Goal: Task Accomplishment & Management: Use online tool/utility

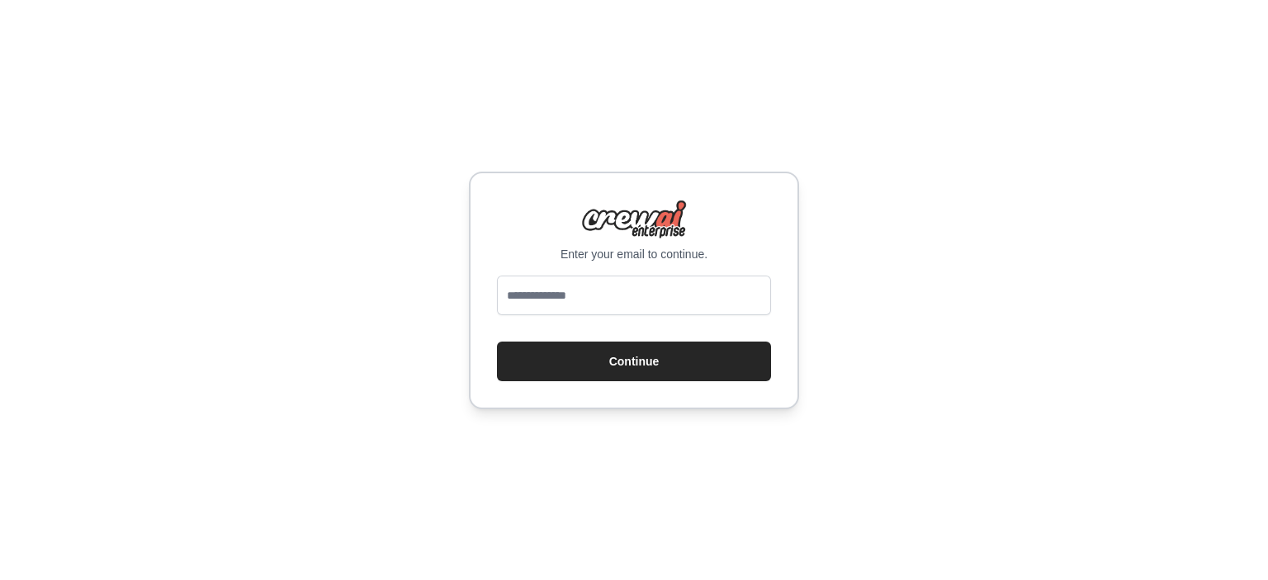
type input "**********"
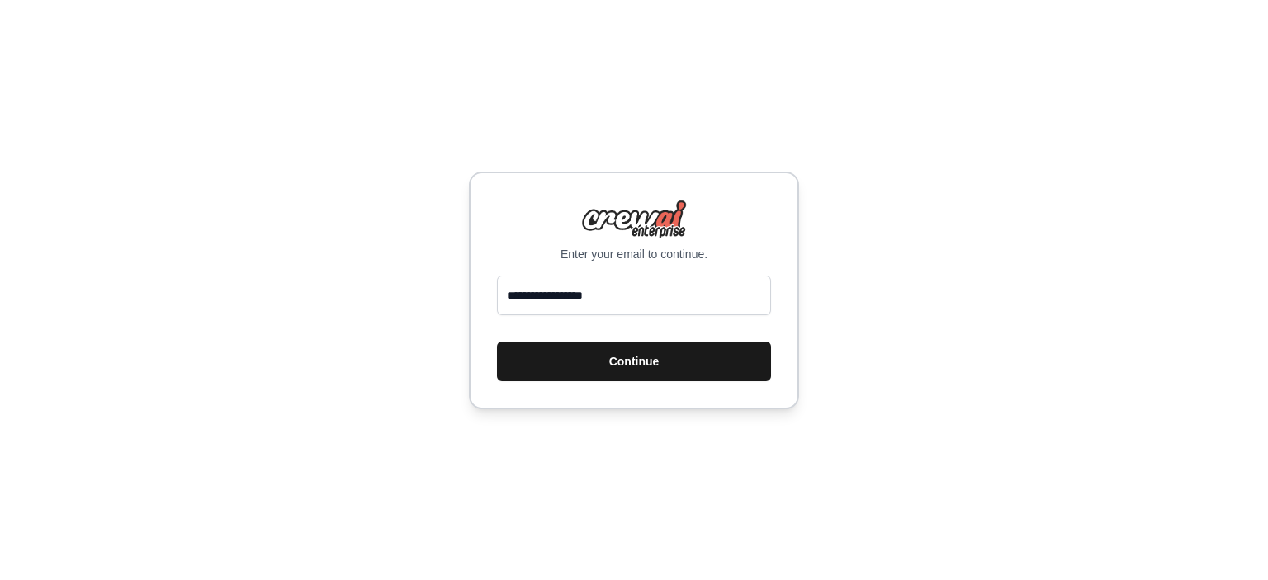
click at [584, 373] on button "Continue" at bounding box center [634, 362] width 274 height 40
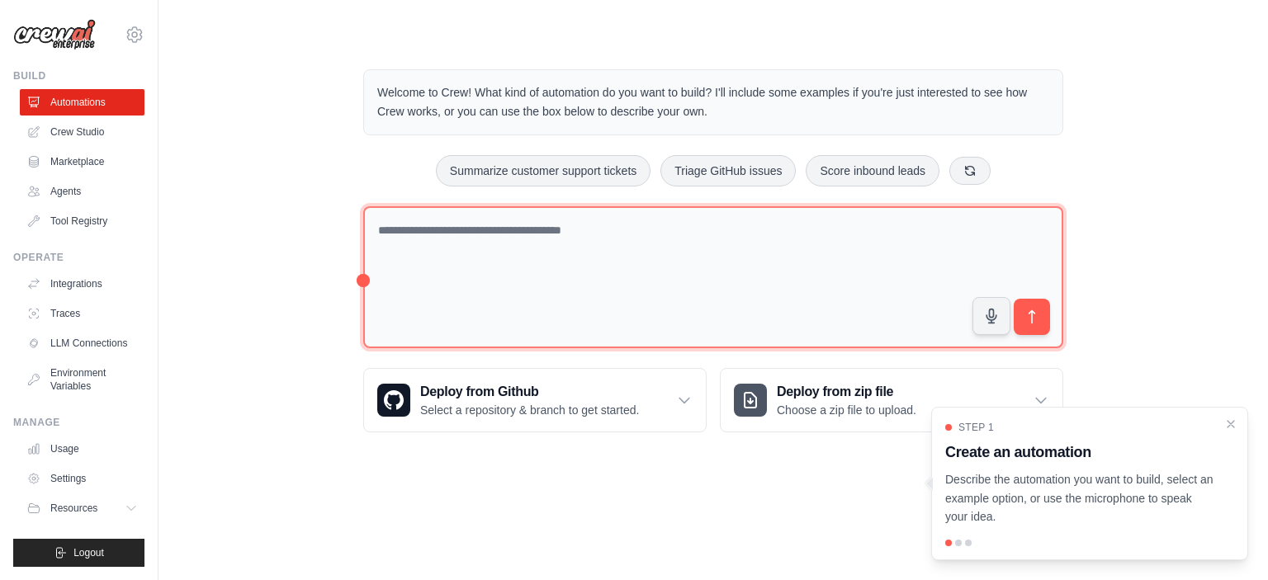
click at [499, 245] on textarea at bounding box center [713, 277] width 700 height 143
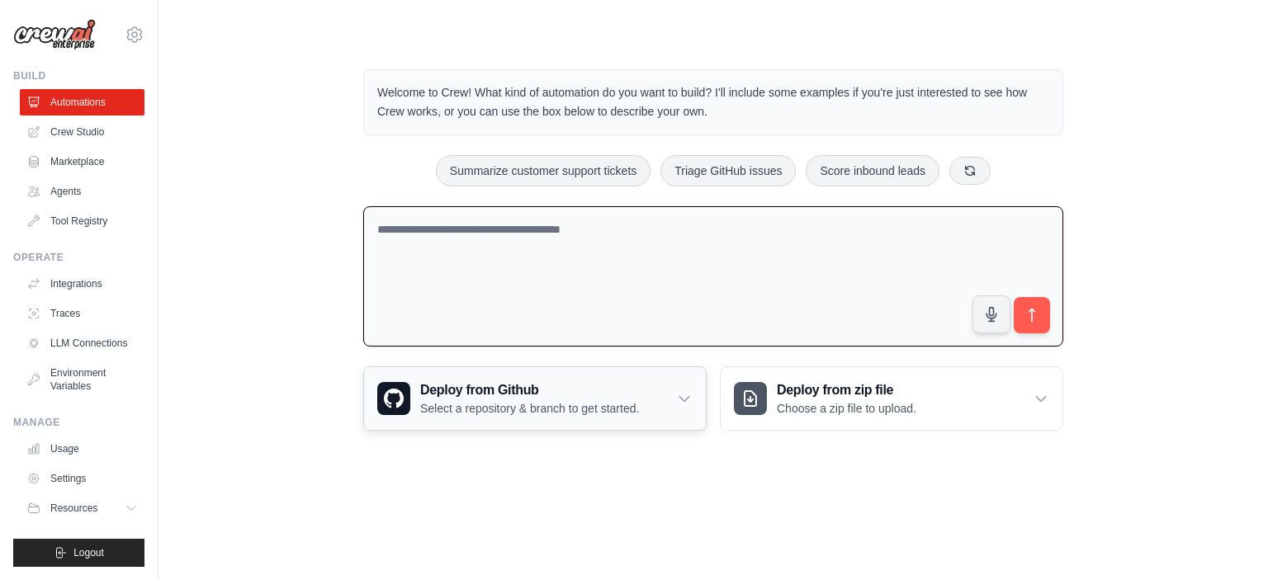
click at [683, 399] on icon at bounding box center [684, 399] width 10 height 5
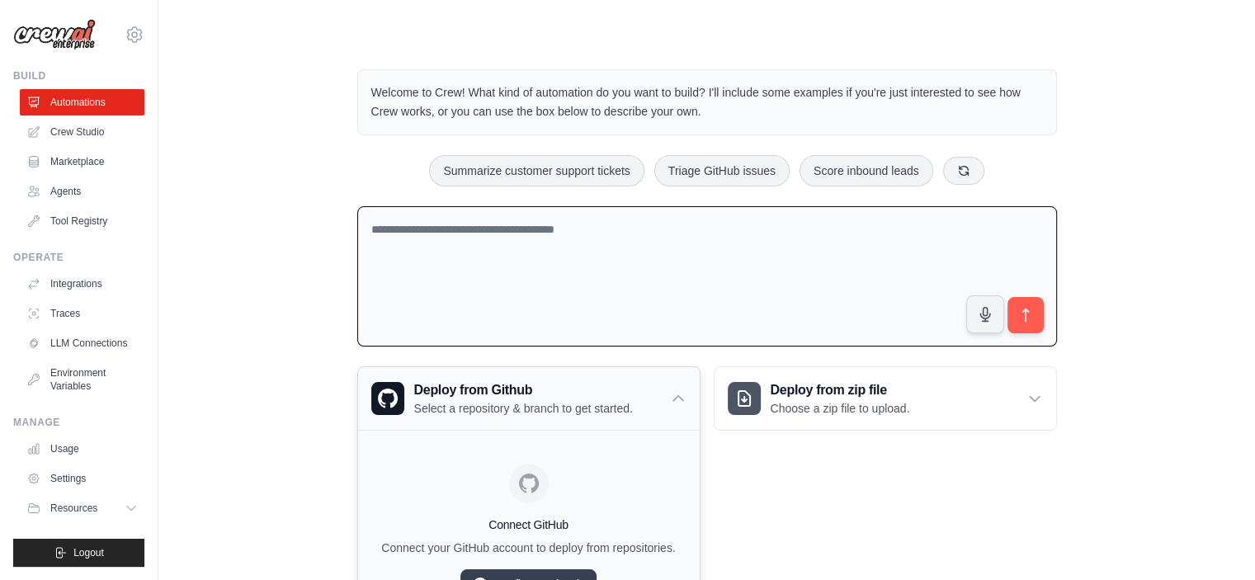
scroll to position [93, 0]
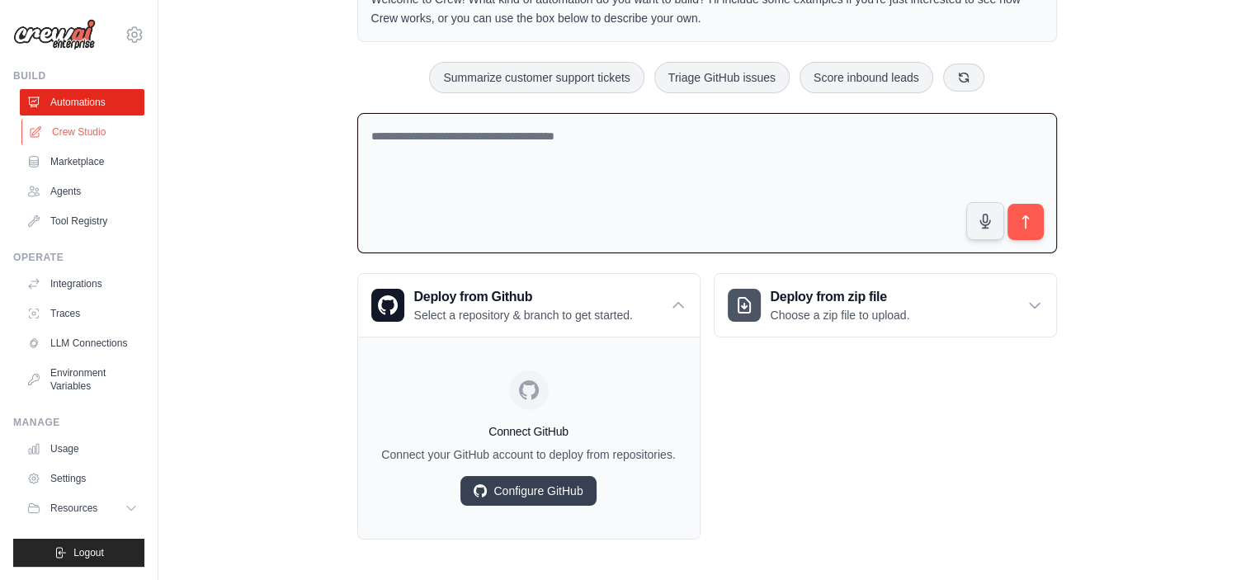
click at [58, 138] on link "Crew Studio" at bounding box center [83, 132] width 125 height 26
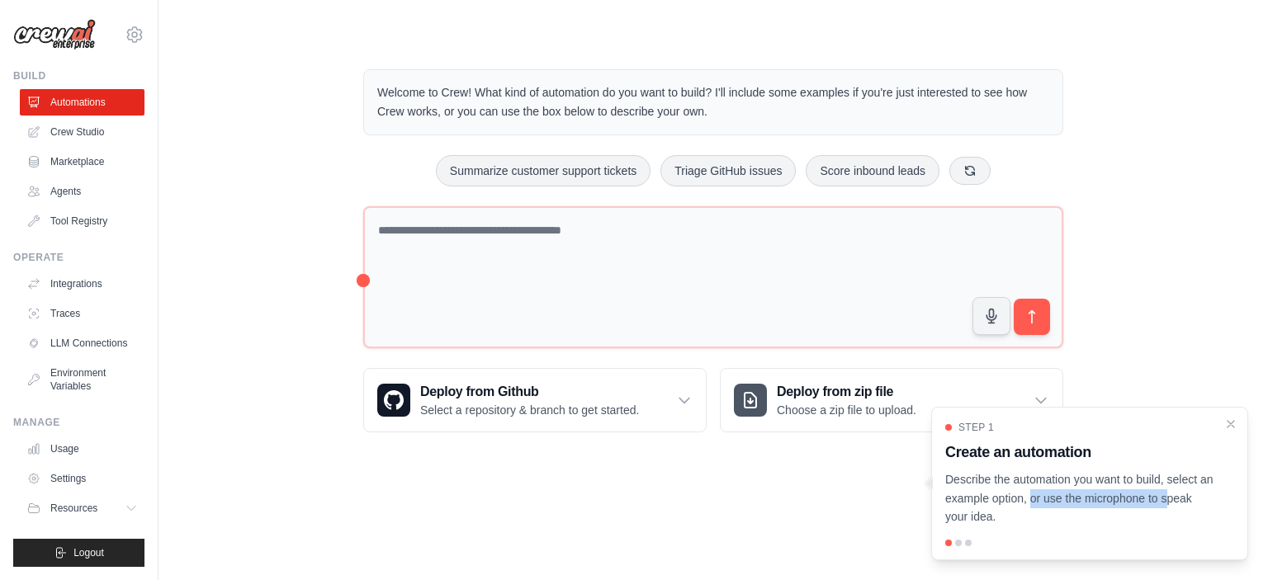
drag, startPoint x: 1107, startPoint y: 494, endPoint x: 1017, endPoint y: 494, distance: 90.0
click at [1017, 494] on p "Describe the automation you want to build, select an example option, or use the…" at bounding box center [1079, 498] width 269 height 56
click at [982, 524] on p "Describe the automation you want to build, select an example option, or use the…" at bounding box center [1079, 498] width 269 height 56
click at [961, 550] on div "Step 1 Create an automation Describe the automation you want to build, select a…" at bounding box center [1089, 484] width 317 height 154
click at [957, 546] on div at bounding box center [1089, 543] width 289 height 7
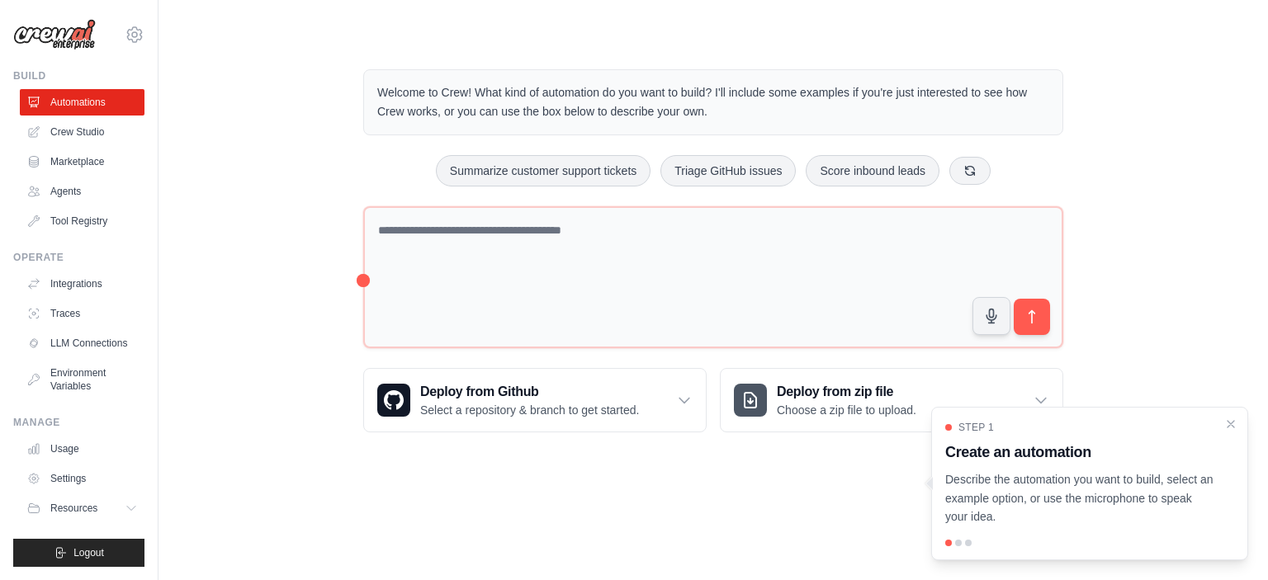
click at [969, 544] on div at bounding box center [968, 543] width 7 height 7
click at [682, 402] on icon at bounding box center [684, 400] width 17 height 17
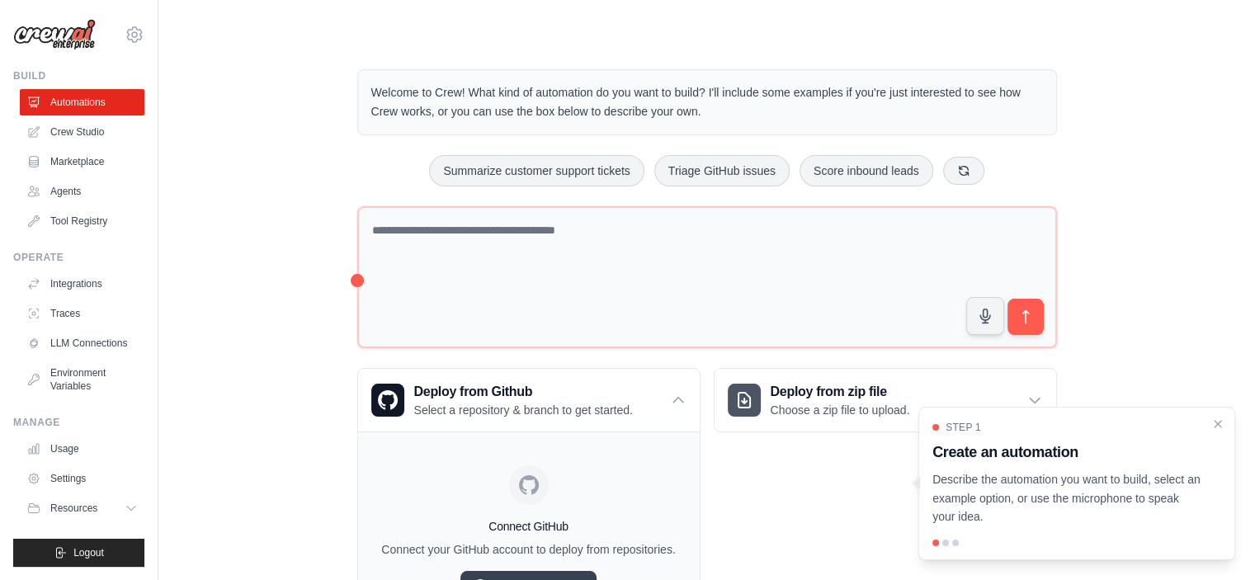
click at [875, 442] on div "Deploy from zip file Choose a zip file to upload. Upload a ZIP file containing …" at bounding box center [885, 501] width 343 height 267
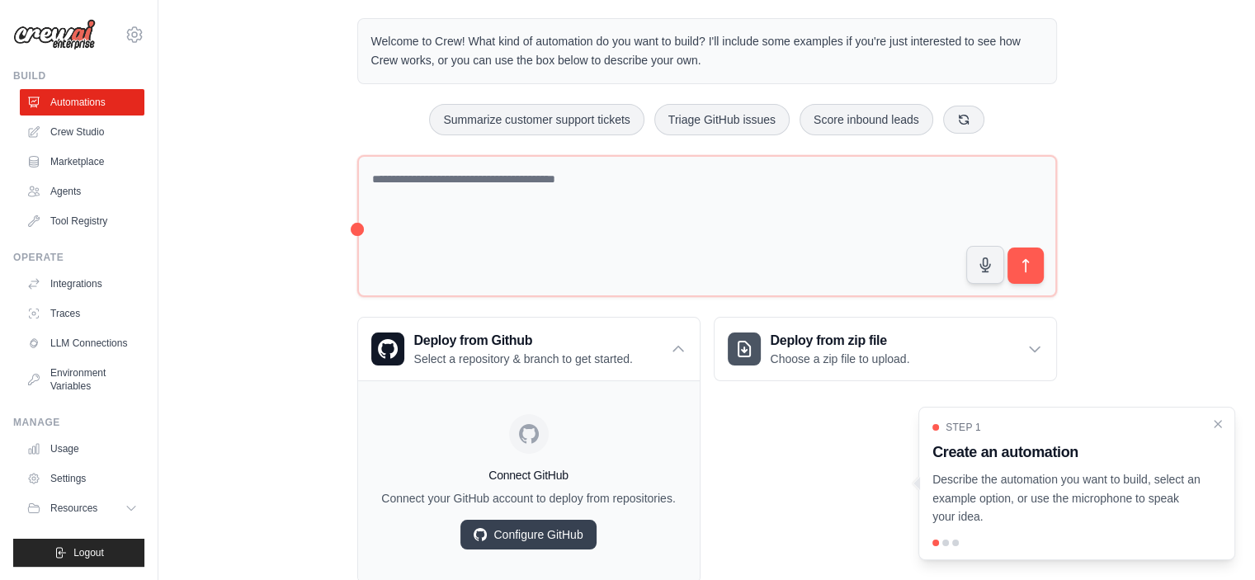
scroll to position [95, 0]
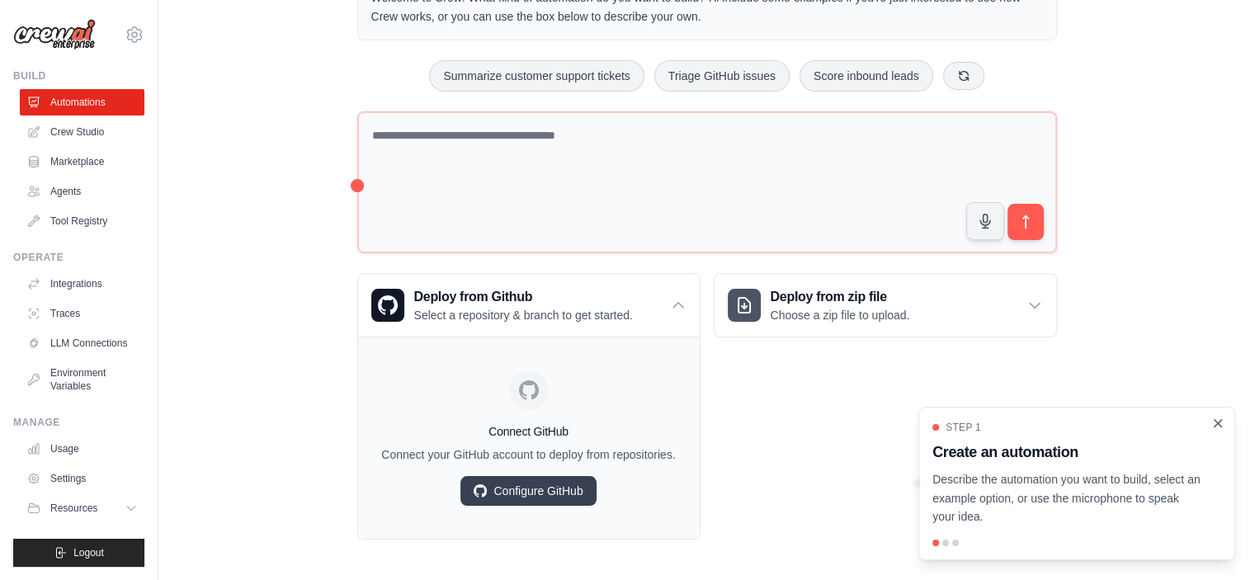
click at [1215, 418] on icon "Close walkthrough" at bounding box center [1218, 423] width 15 height 15
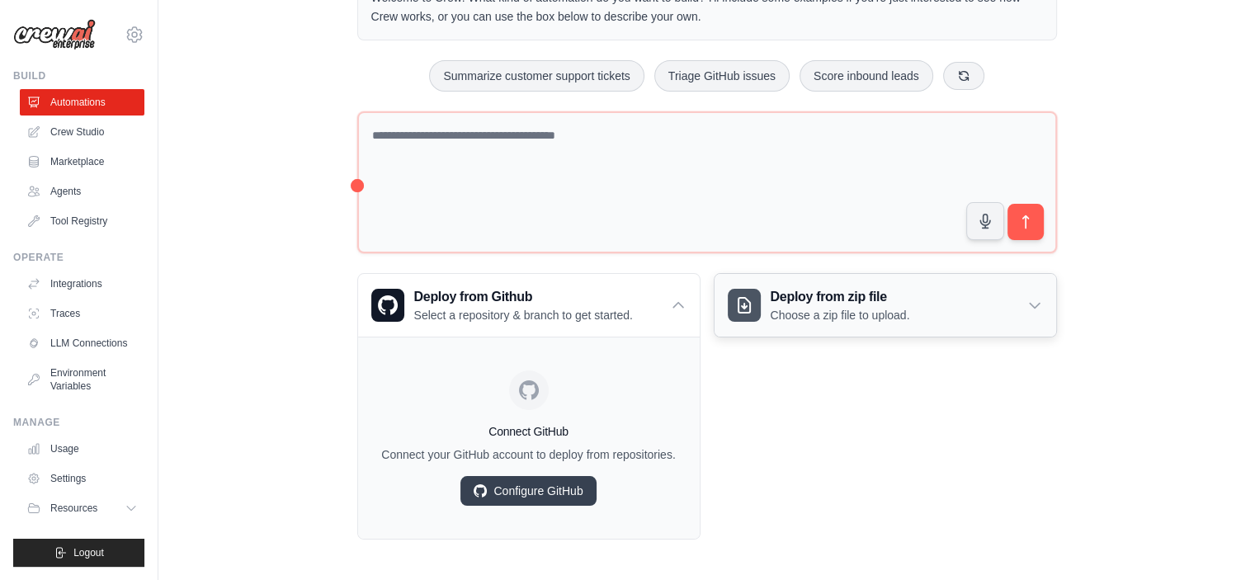
click at [1029, 307] on icon at bounding box center [1035, 305] width 17 height 17
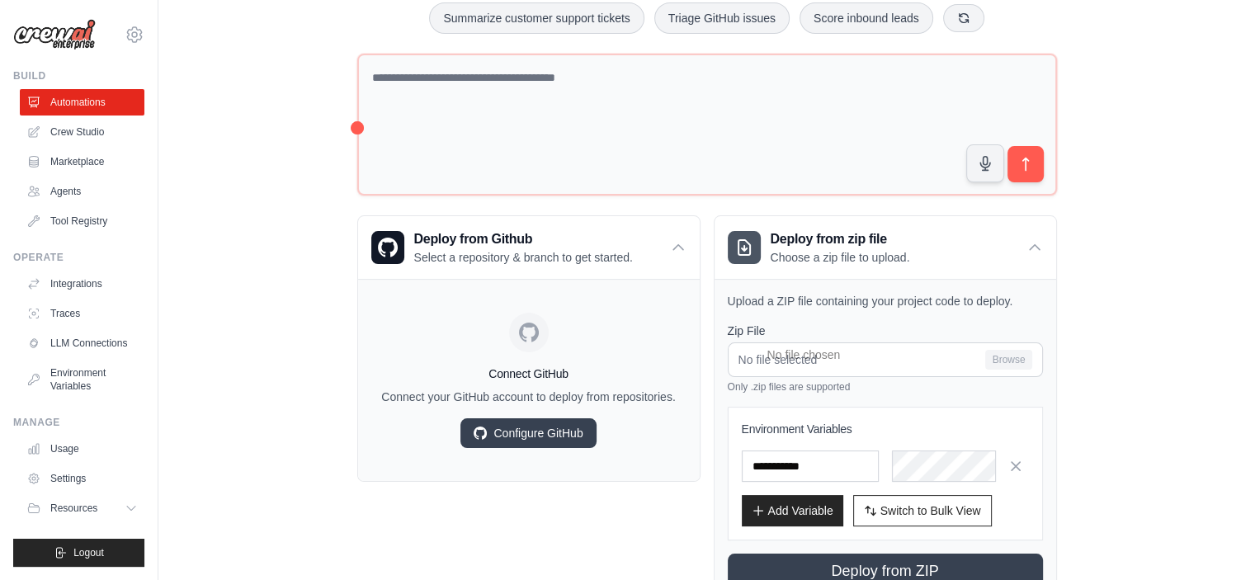
scroll to position [215, 0]
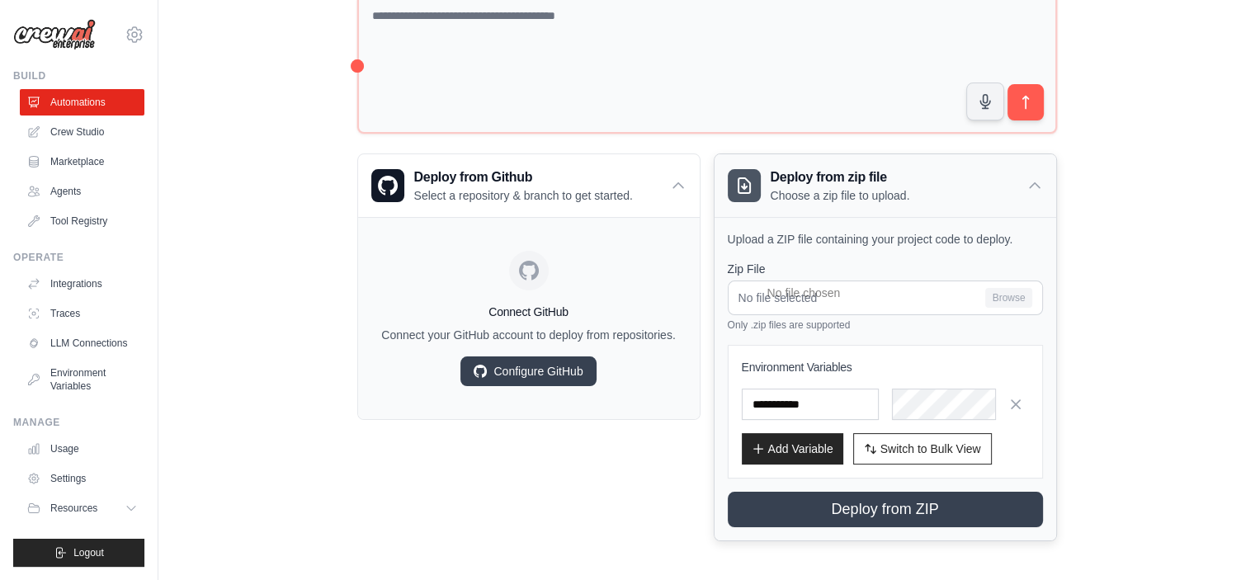
click at [1038, 181] on icon at bounding box center [1035, 185] width 17 height 17
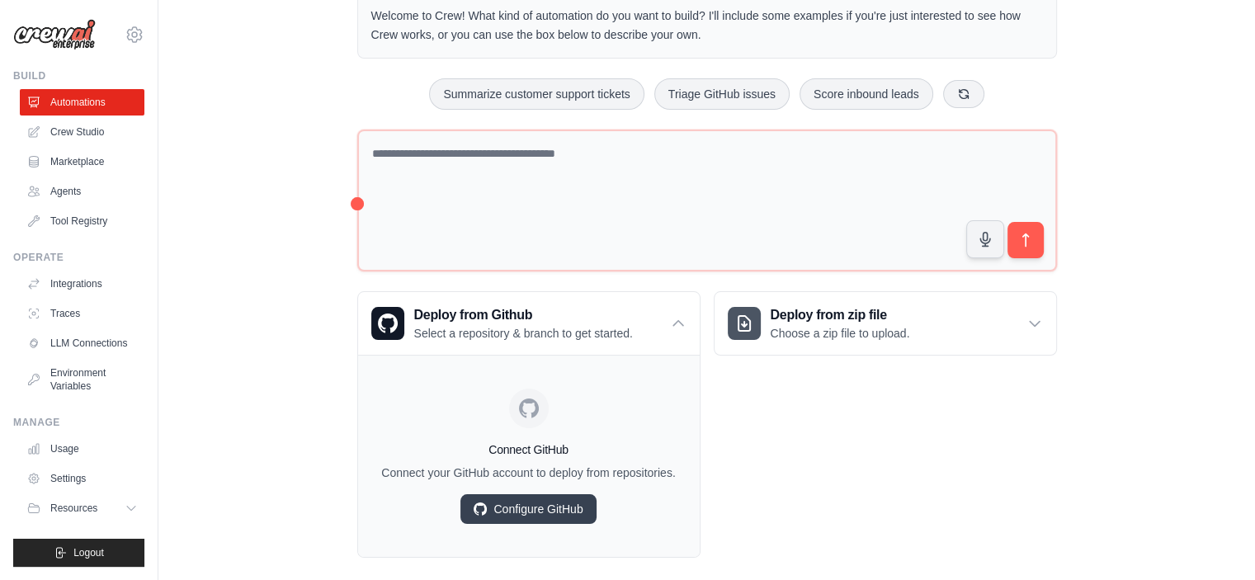
scroll to position [95, 0]
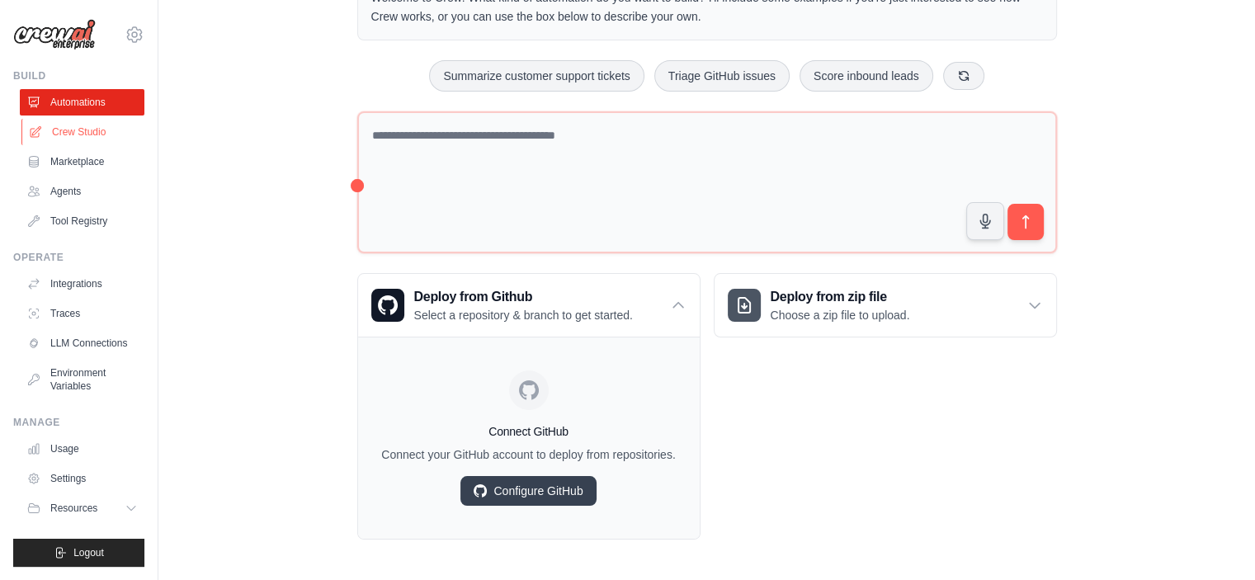
click at [89, 137] on link "Crew Studio" at bounding box center [83, 132] width 125 height 26
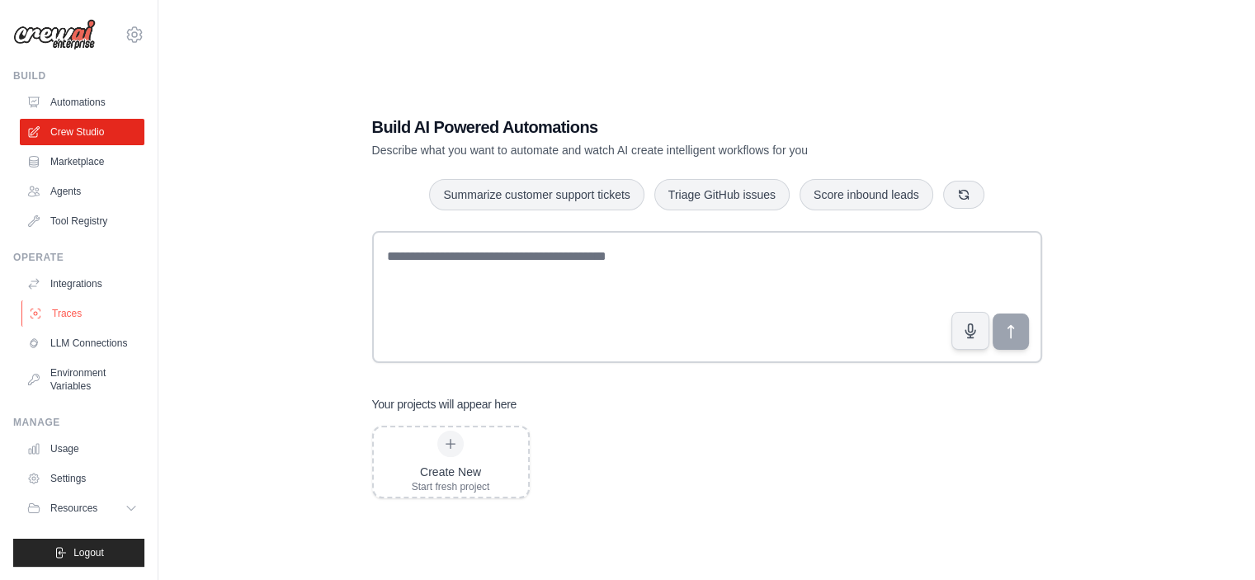
scroll to position [33, 0]
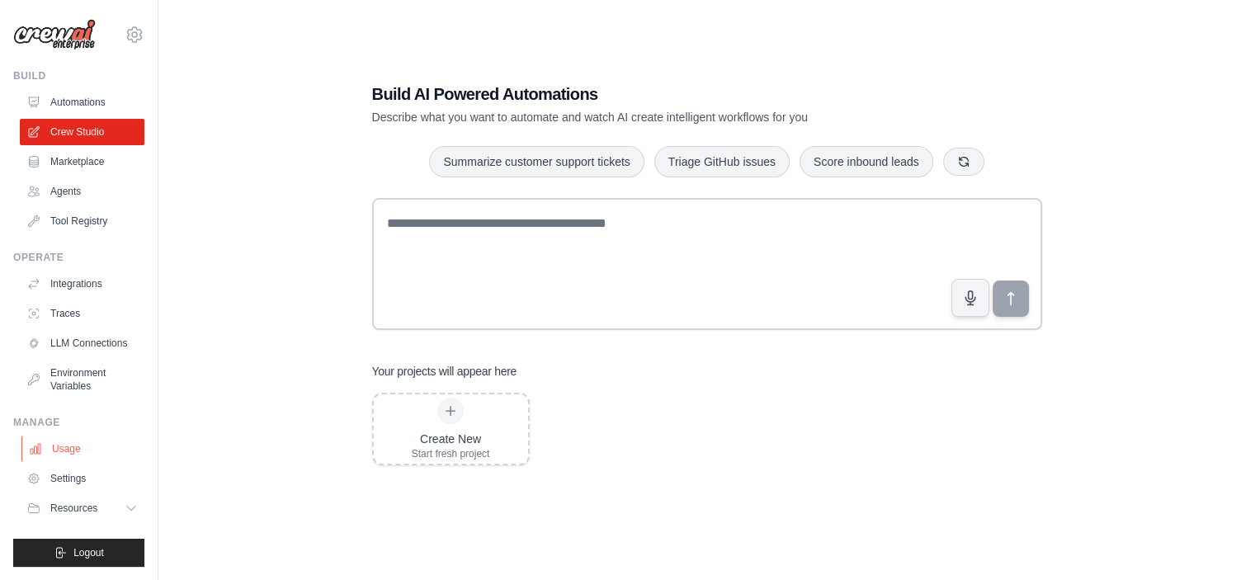
click at [102, 449] on link "Usage" at bounding box center [83, 449] width 125 height 26
